Goal: Information Seeking & Learning: Find specific page/section

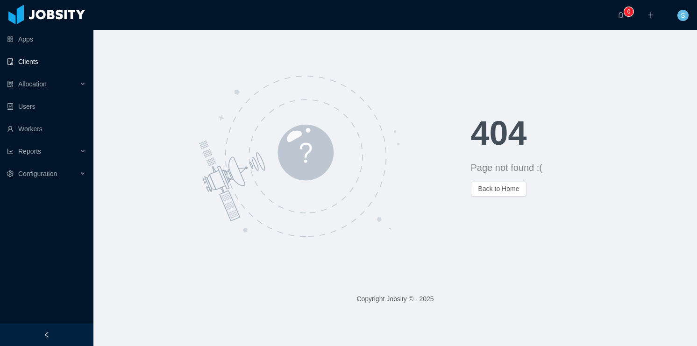
click at [49, 66] on link "Clients" at bounding box center [46, 61] width 79 height 19
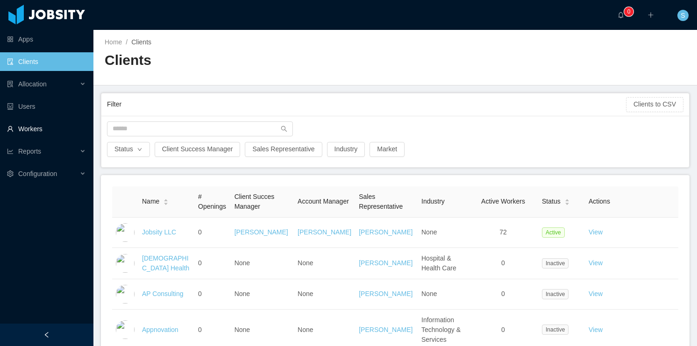
click at [55, 122] on link "Workers" at bounding box center [46, 129] width 79 height 19
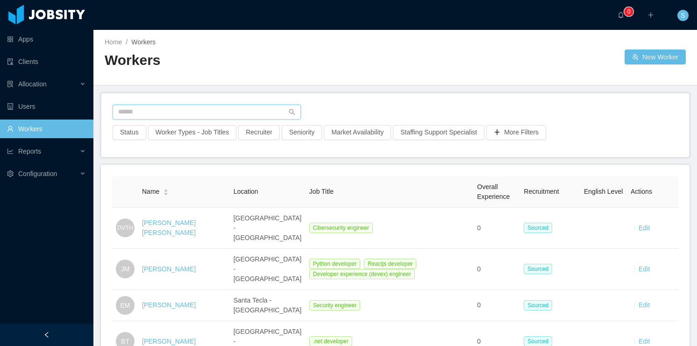
click at [166, 109] on input "text" at bounding box center [207, 112] width 188 height 15
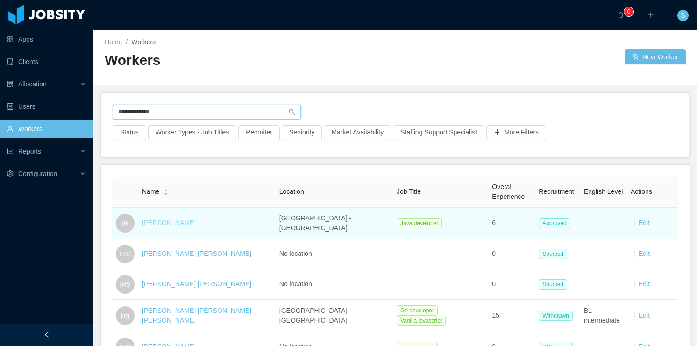
type input "**********"
click at [173, 223] on link "[PERSON_NAME]" at bounding box center [169, 222] width 54 height 7
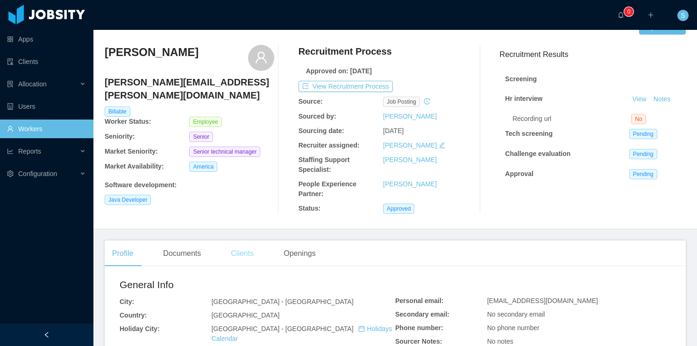
scroll to position [37, 0]
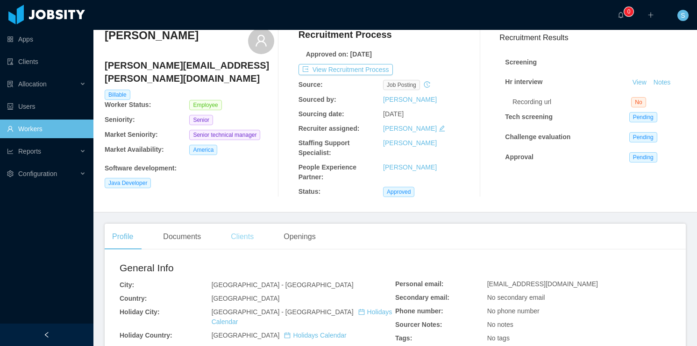
click at [243, 224] on div "Clients" at bounding box center [242, 237] width 38 height 26
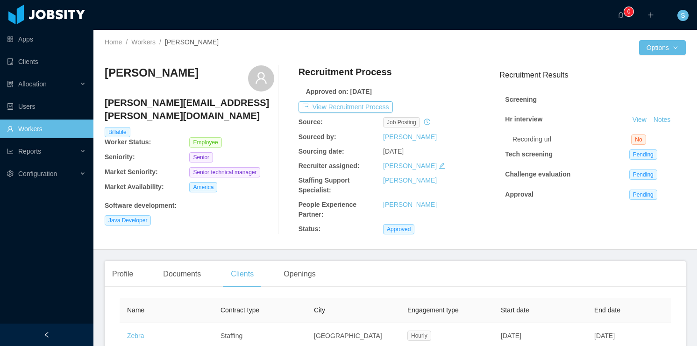
scroll to position [58, 0]
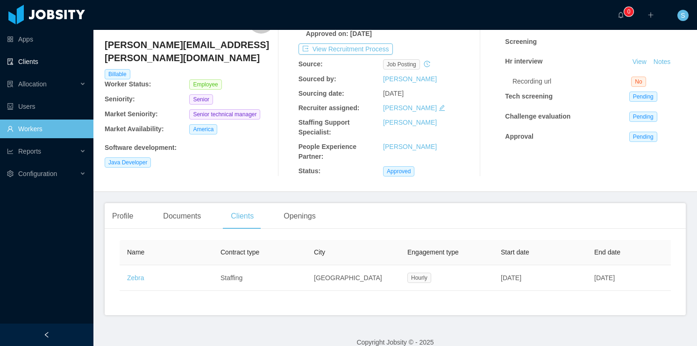
click at [52, 65] on link "Clients" at bounding box center [46, 61] width 79 height 19
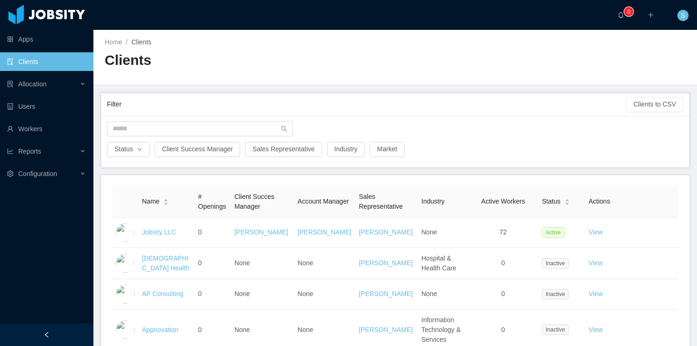
drag, startPoint x: 223, startPoint y: 285, endPoint x: 223, endPoint y: 155, distance: 130.4
click at [503, 202] on span "Active Workers" at bounding box center [503, 201] width 44 height 7
click at [488, 202] on span "Active Workers" at bounding box center [503, 201] width 44 height 7
click at [554, 202] on span "Status" at bounding box center [551, 202] width 19 height 10
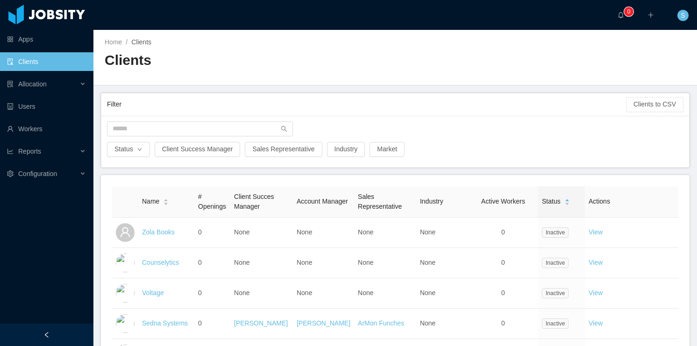
drag, startPoint x: 488, startPoint y: 327, endPoint x: 494, endPoint y: 136, distance: 190.8
click at [566, 203] on icon "icon: caret-down" at bounding box center [568, 204] width 4 height 2
